Goal: Information Seeking & Learning: Find specific fact

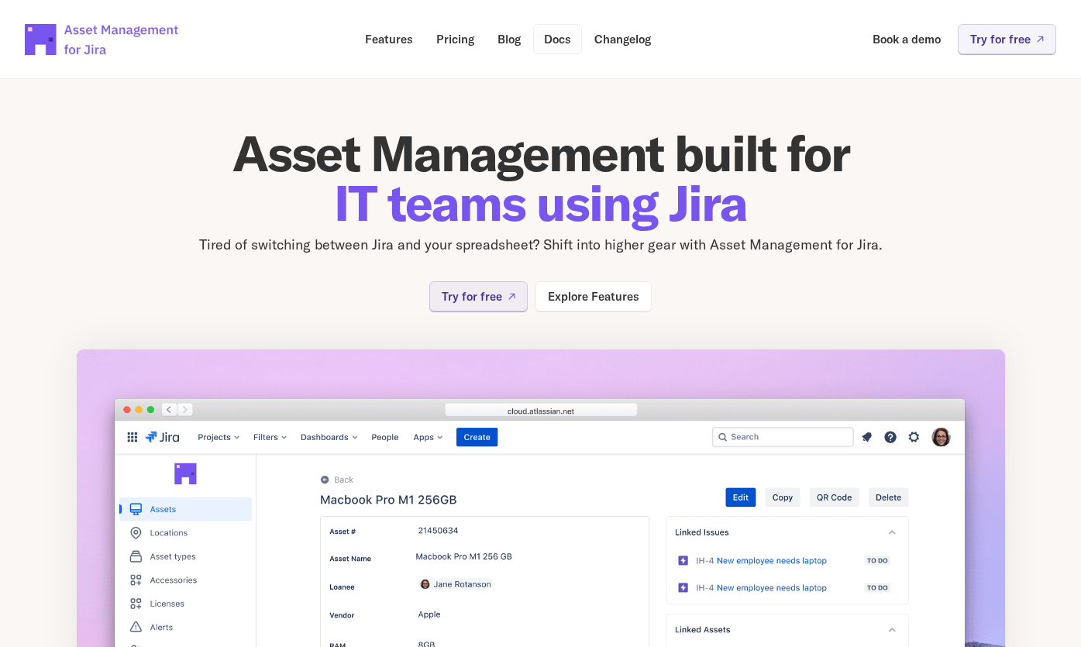
click at [552, 41] on p "Docs" at bounding box center [557, 39] width 27 height 12
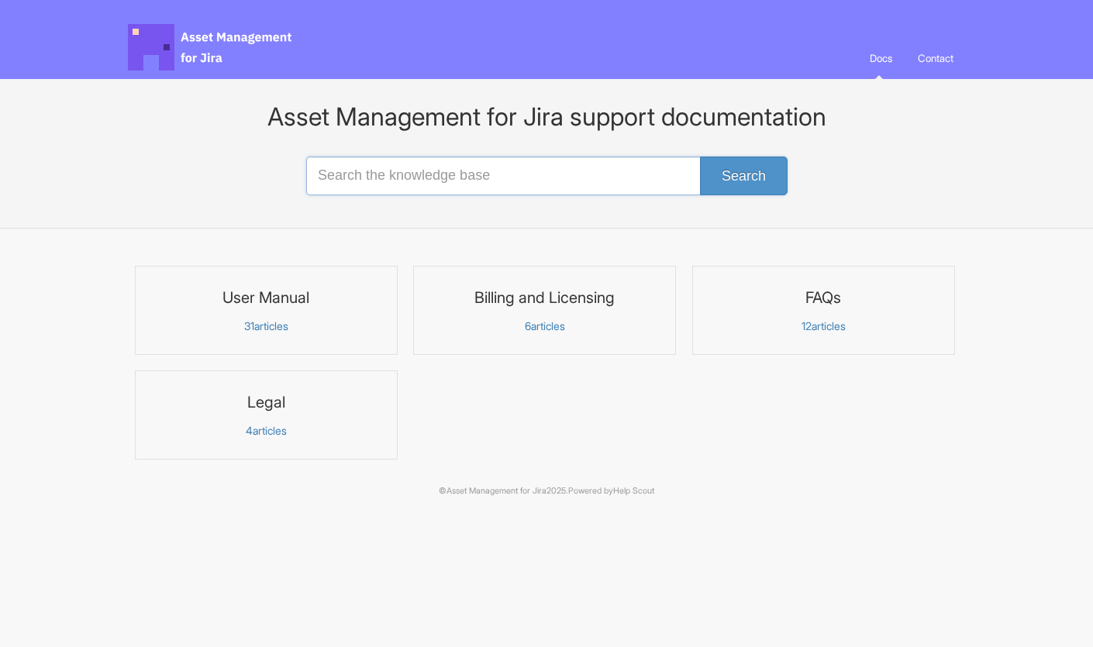
click at [390, 177] on input "Search the knowledge base" at bounding box center [546, 176] width 480 height 39
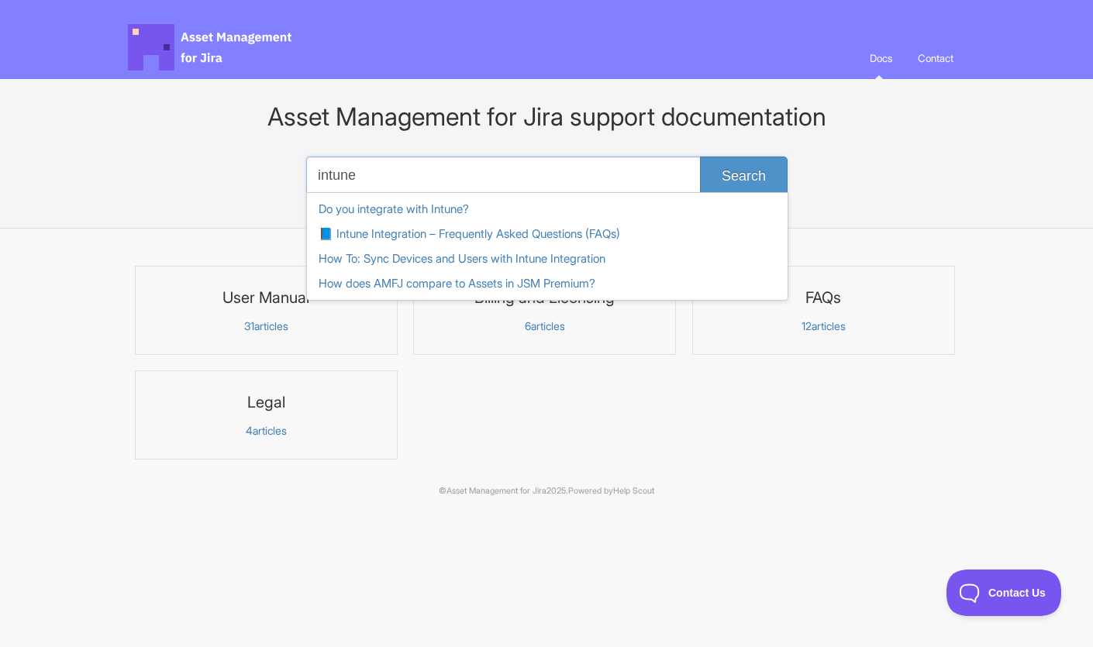
type input "intune"
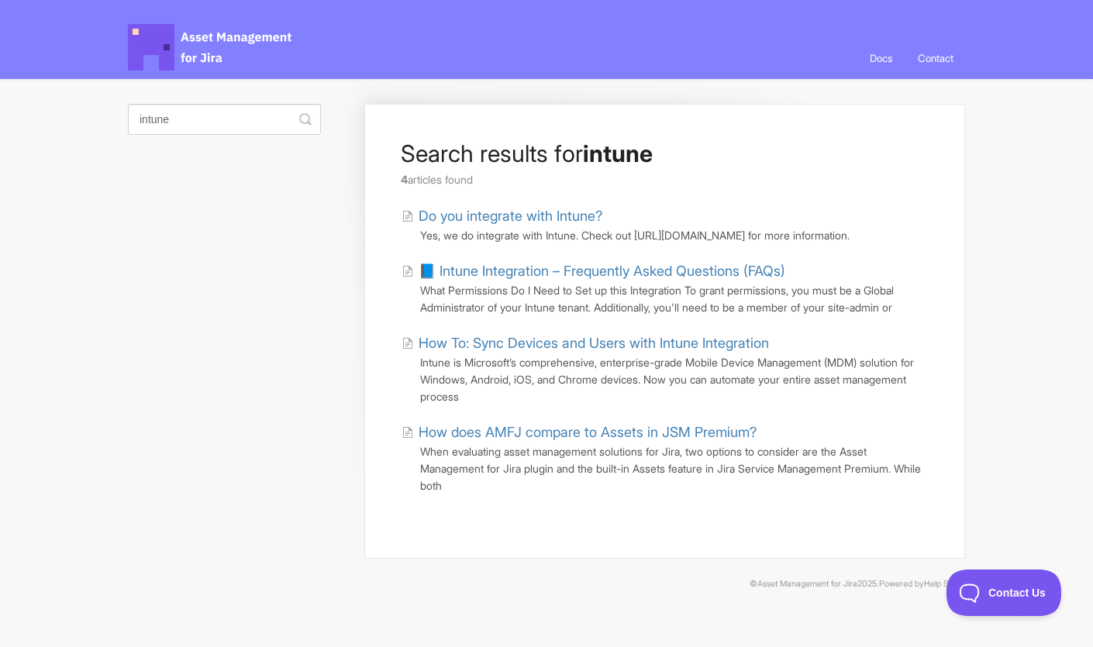
click at [489, 281] on link "📘 Intune Integration – Frequently Asked Questions (FAQs)" at bounding box center [593, 270] width 384 height 21
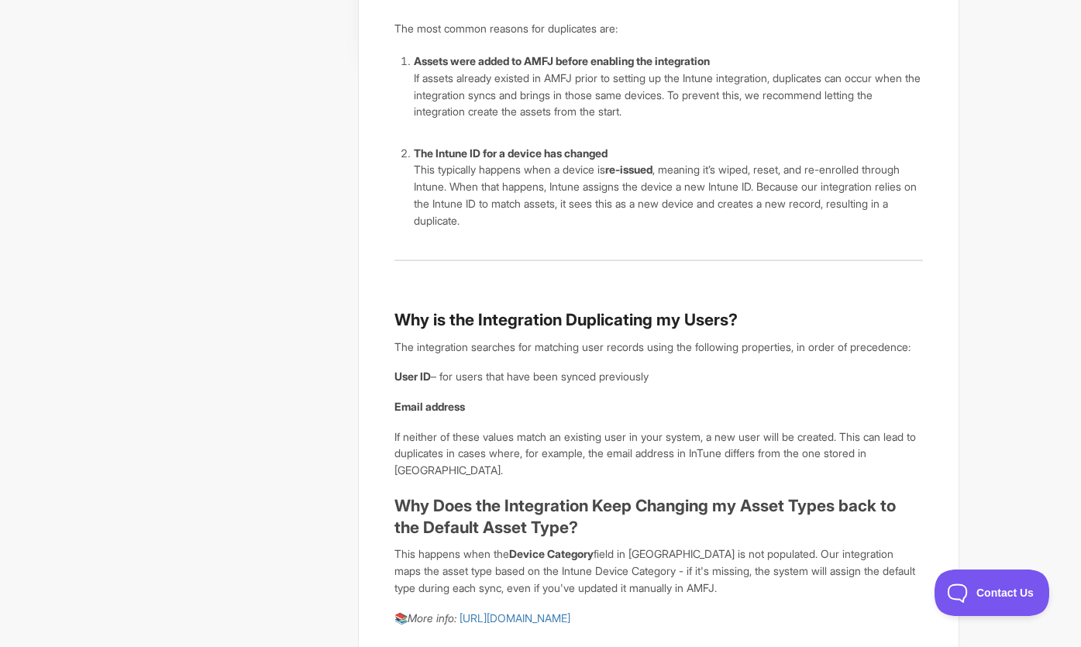
scroll to position [618, 0]
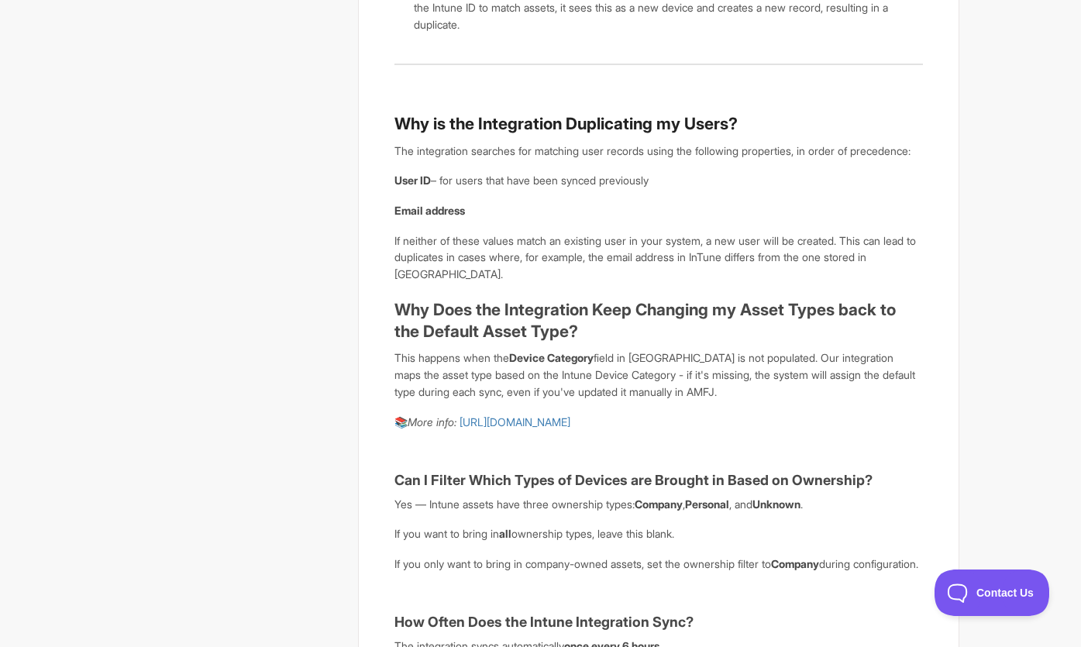
drag, startPoint x: 391, startPoint y: 370, endPoint x: 932, endPoint y: 444, distance: 546.6
click at [932, 444] on div "📘 Intune Integration – Frequently Asked Questions (FAQs) View in Help Scout Wha…" at bounding box center [658, 273] width 600 height 1574
copy article "This happens when the Device Category field in Intune is not populated. Our int…"
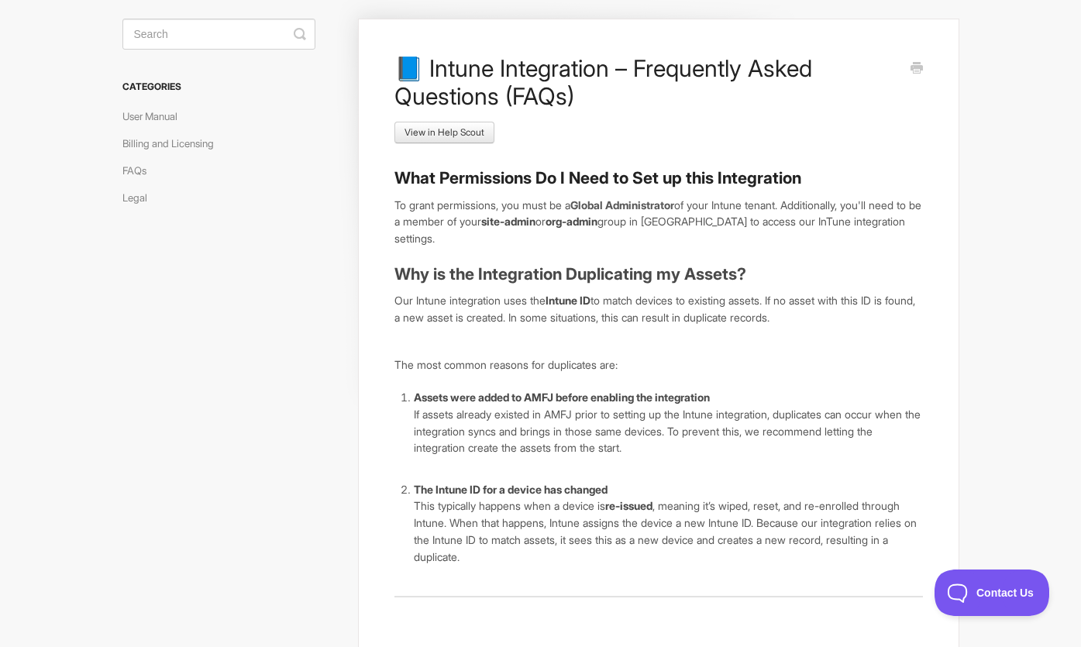
scroll to position [0, 0]
